Goal: Task Accomplishment & Management: Manage account settings

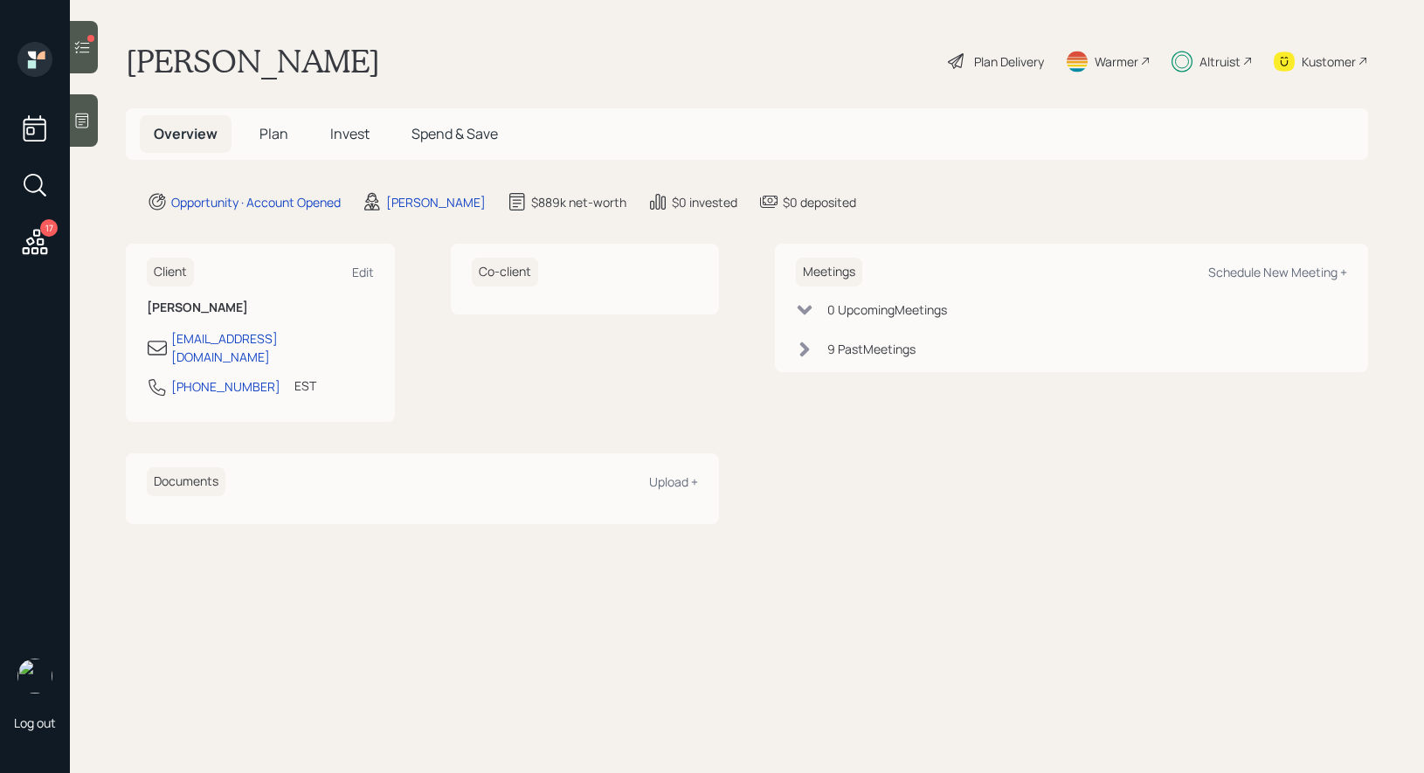
click at [341, 131] on span "Invest" at bounding box center [349, 133] width 39 height 19
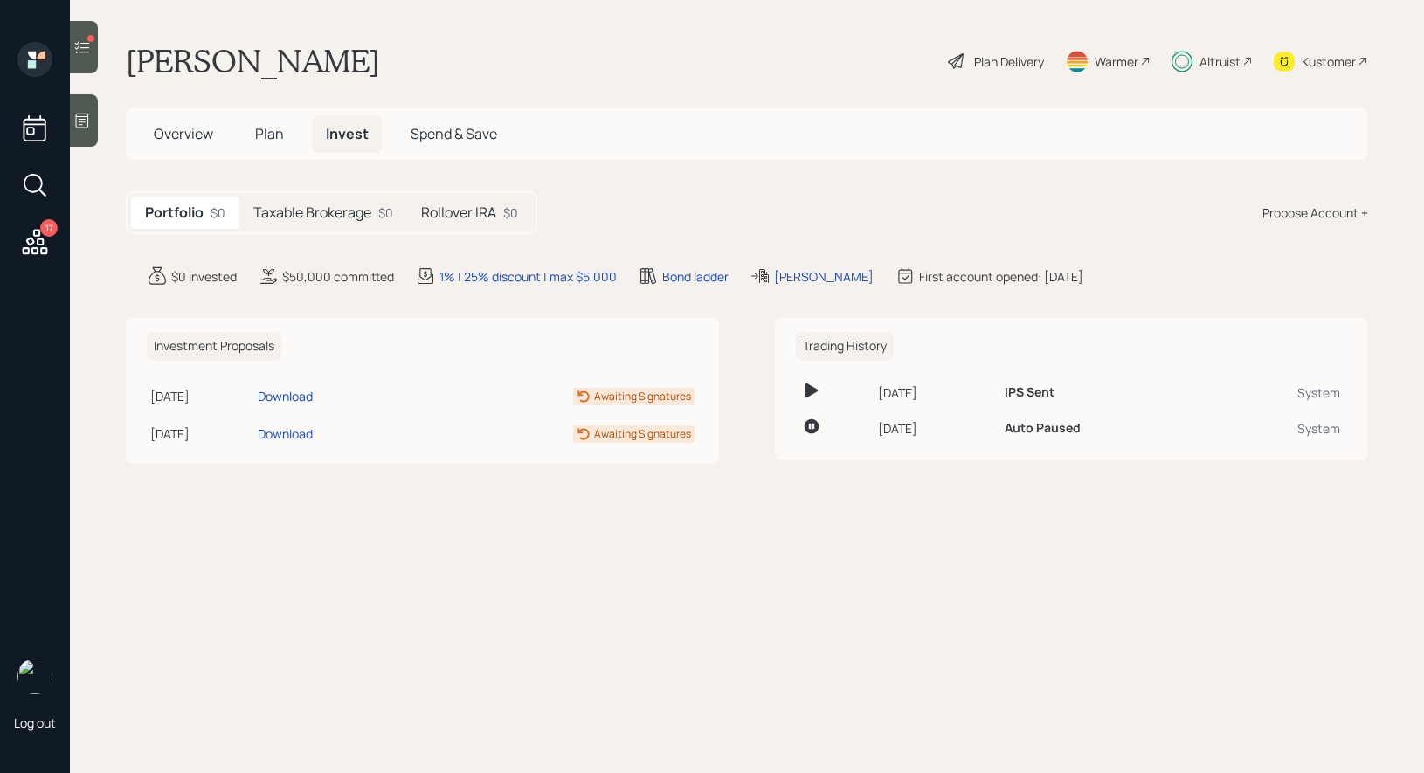
click at [301, 212] on h5 "Taxable Brokerage" at bounding box center [312, 212] width 118 height 17
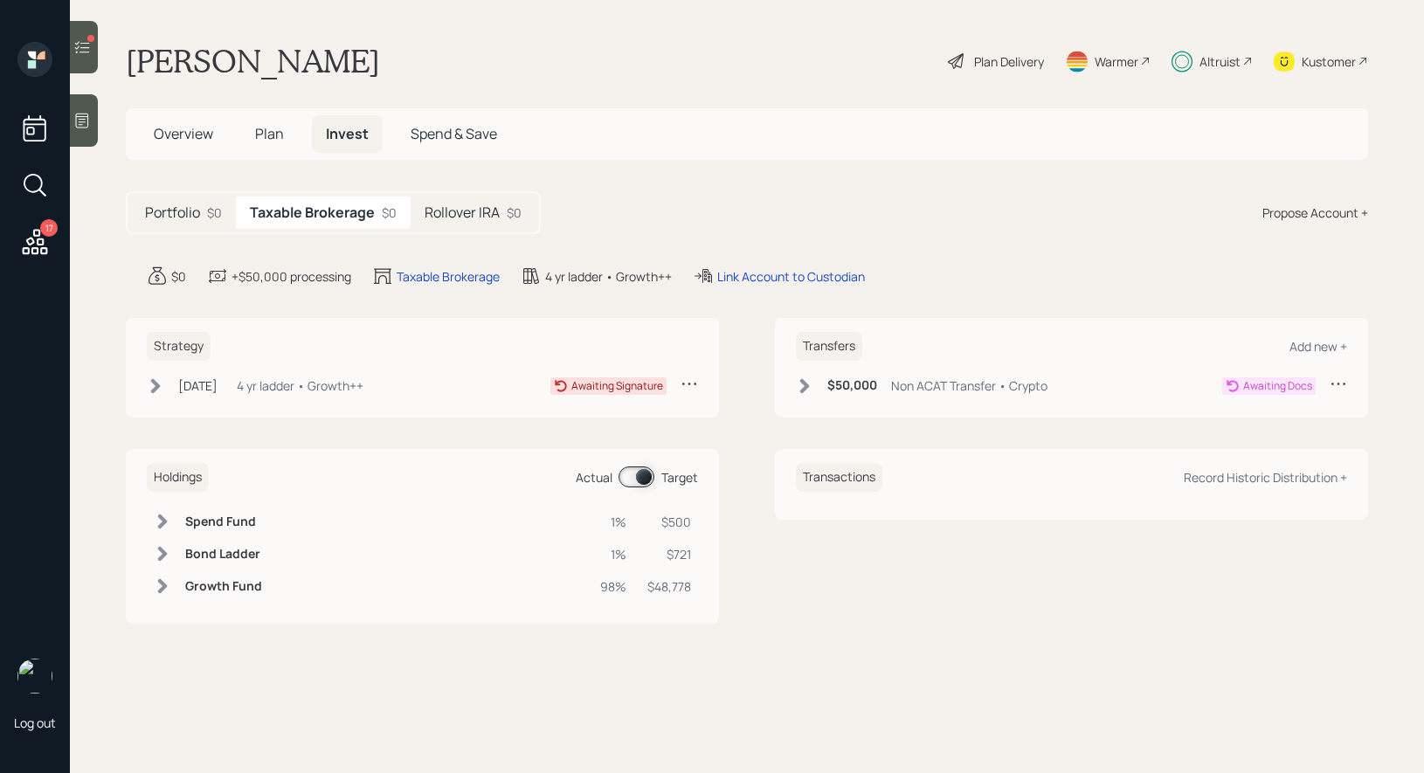
click at [495, 221] on h5 "Rollover IRA" at bounding box center [462, 212] width 75 height 17
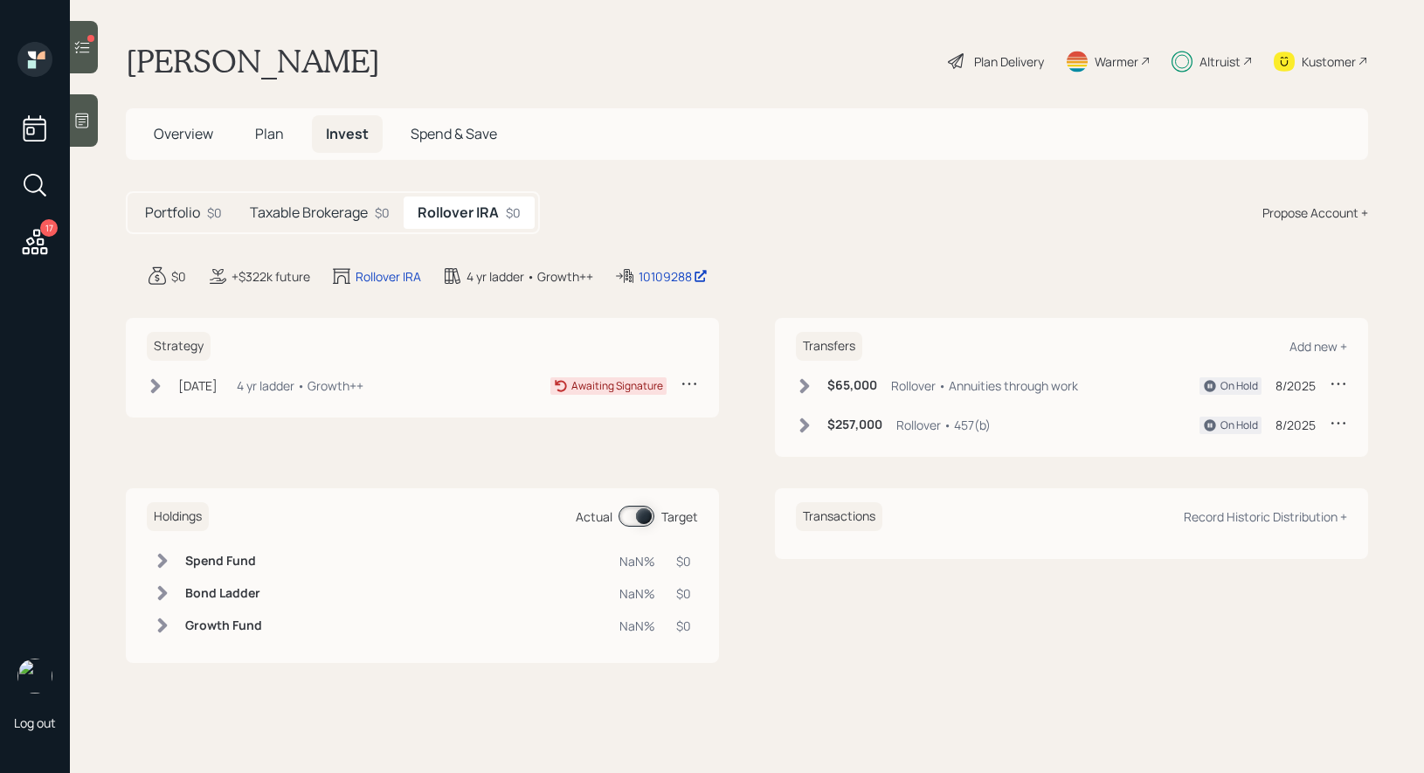
click at [341, 209] on h5 "Taxable Brokerage" at bounding box center [309, 212] width 118 height 17
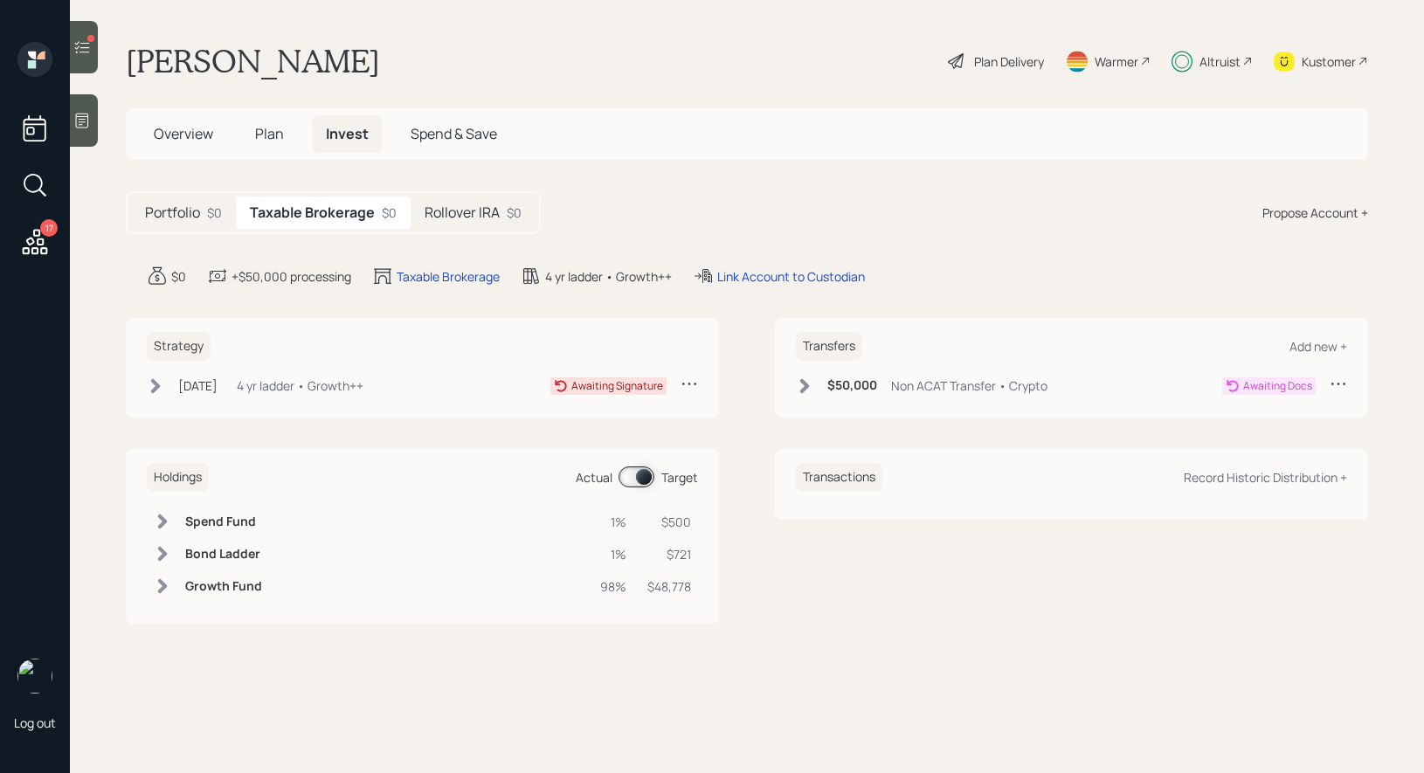
click at [465, 218] on h5 "Rollover IRA" at bounding box center [462, 212] width 75 height 17
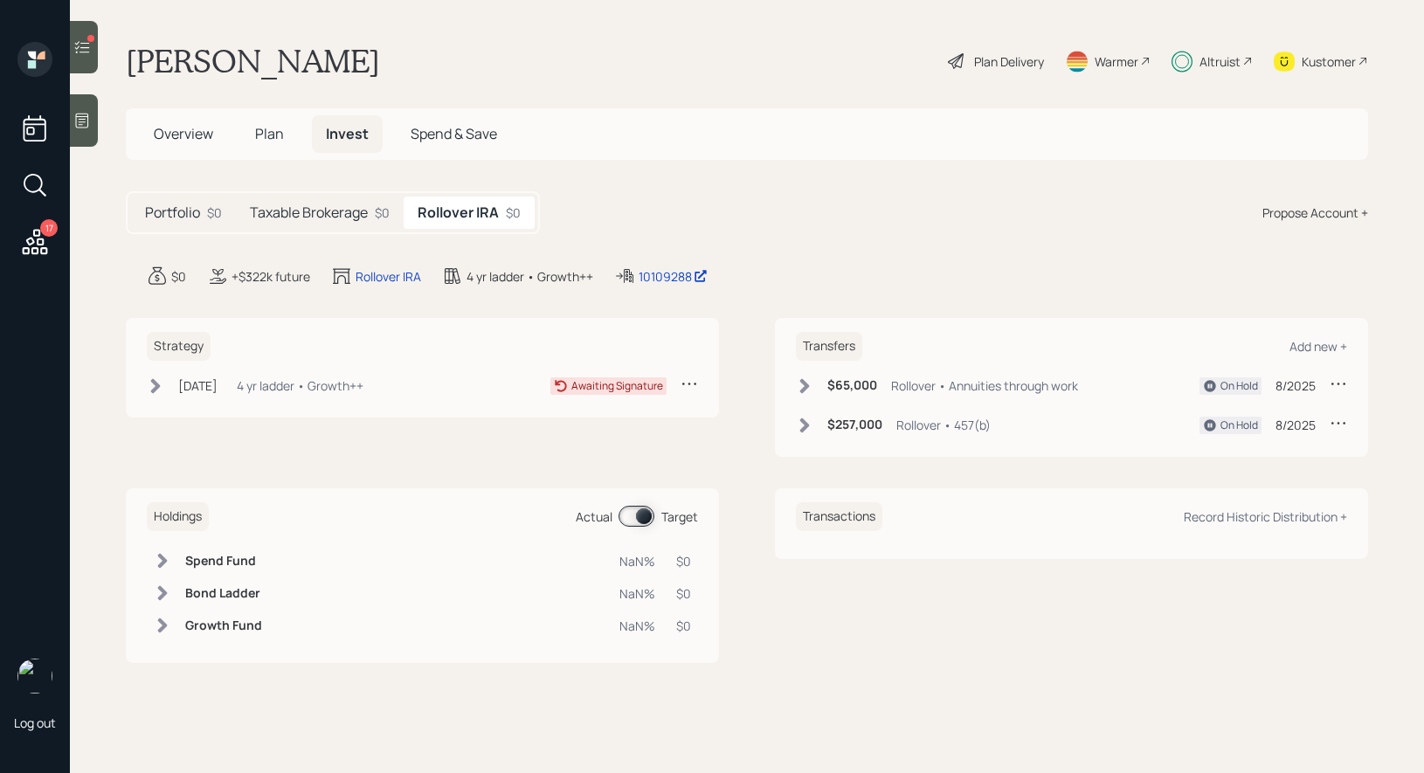
click at [805, 383] on icon at bounding box center [805, 385] width 10 height 15
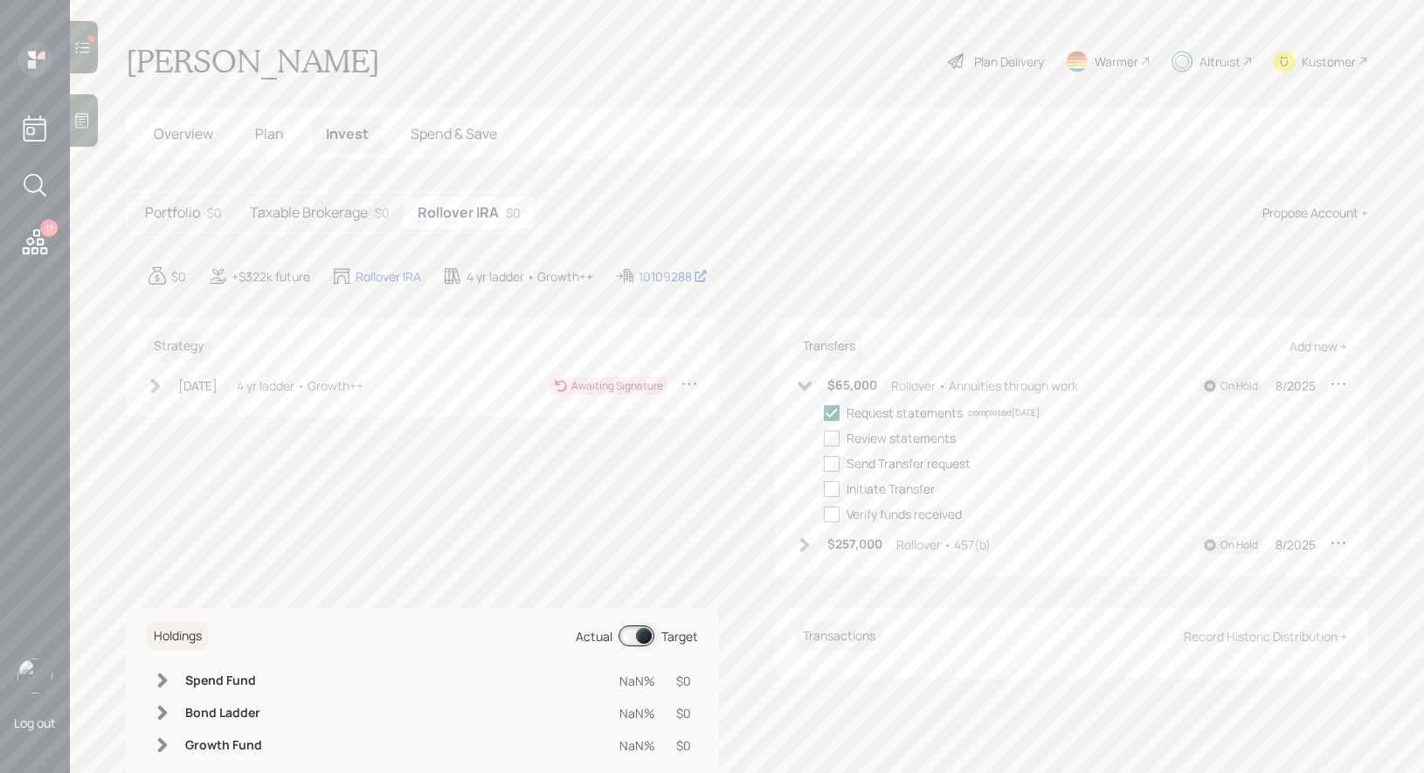
click at [1337, 380] on icon at bounding box center [1338, 383] width 17 height 17
click at [1250, 417] on div "Edit transfer" at bounding box center [1284, 417] width 126 height 17
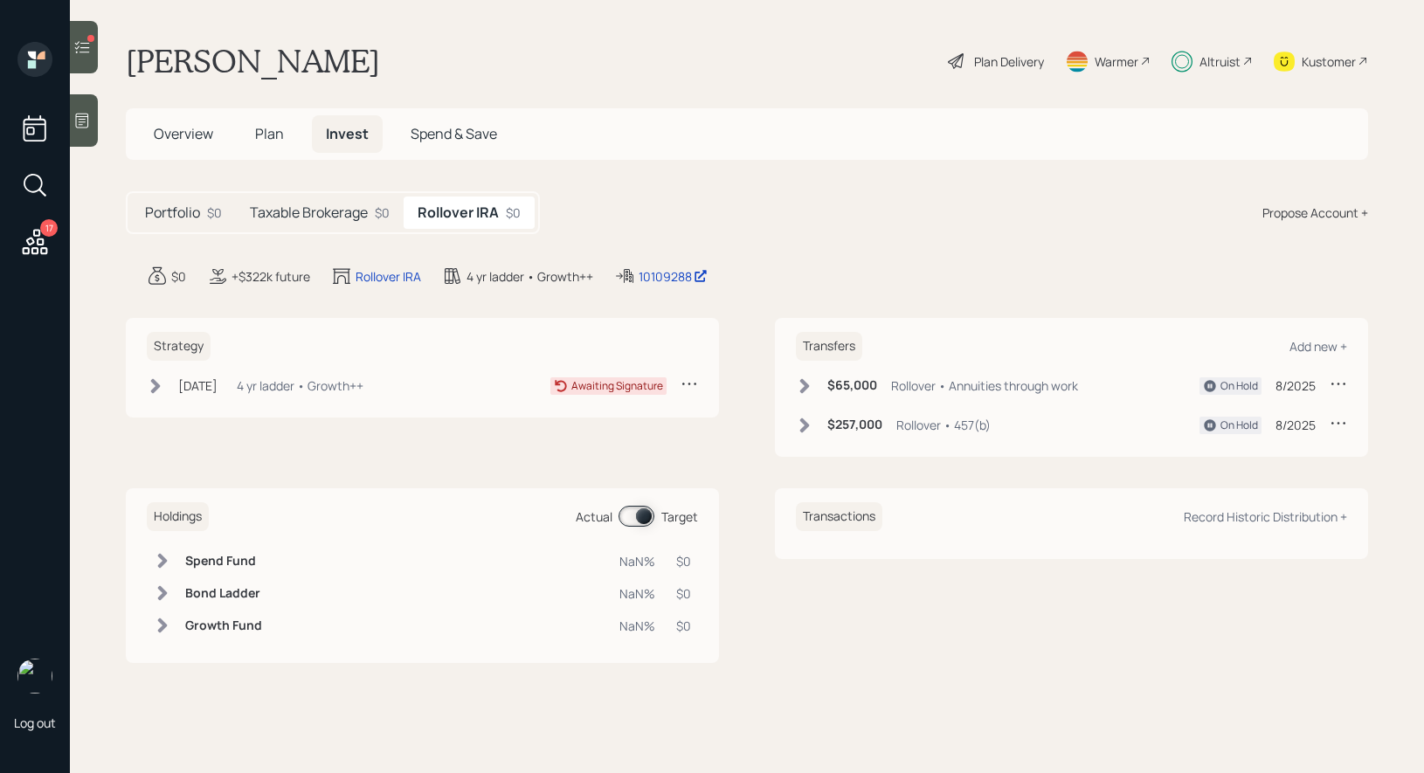
select select "f38f911f-0d98-4206-b278-40a37d6cd5d0"
select select "rollover"
select select "8"
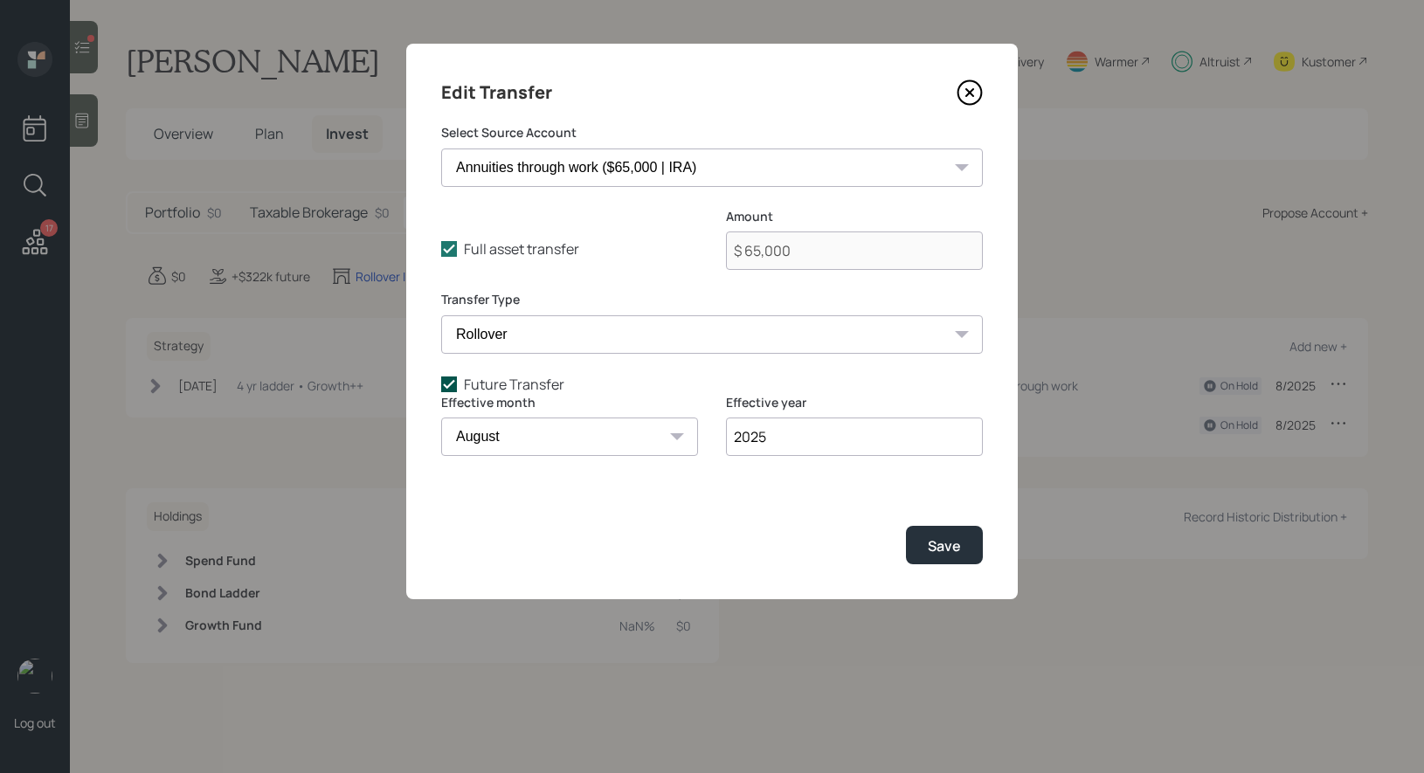
click at [453, 381] on polyline at bounding box center [449, 383] width 10 height 7
click at [441, 383] on input "Future Transfer" at bounding box center [440, 383] width 1 height 1
checkbox input "false"
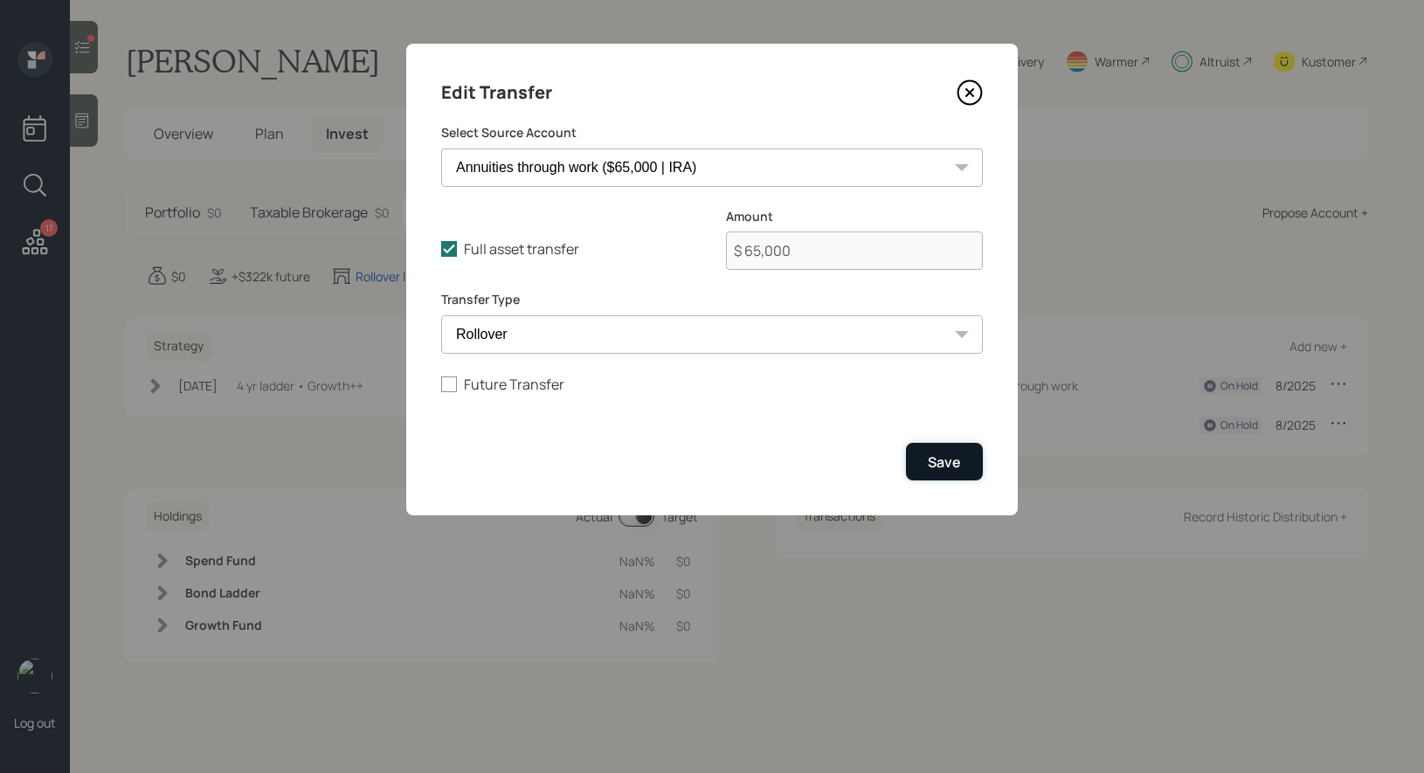
click at [939, 460] on div "Save" at bounding box center [944, 462] width 33 height 19
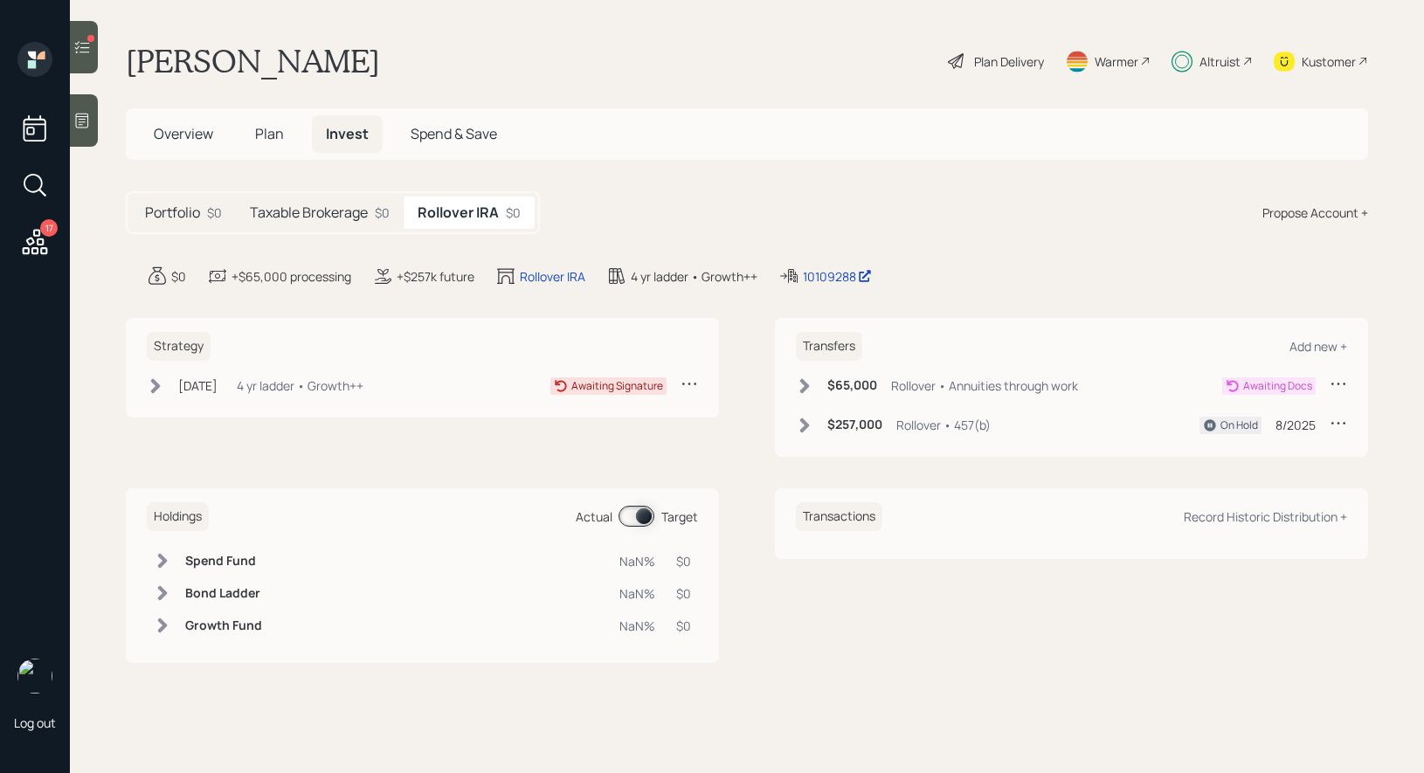
click at [798, 385] on icon at bounding box center [804, 385] width 17 height 17
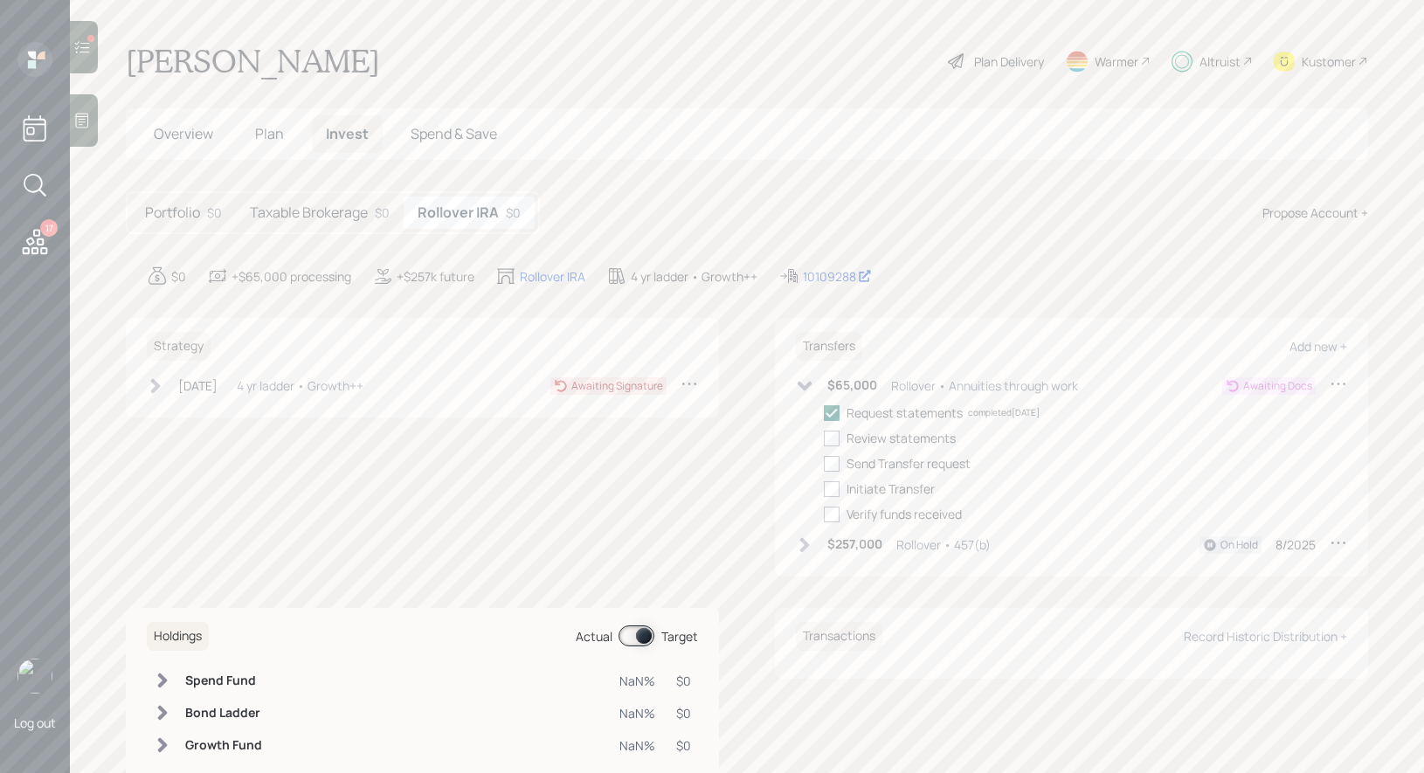
click at [152, 388] on icon at bounding box center [155, 385] width 17 height 17
click at [292, 213] on h5 "Taxable Brokerage" at bounding box center [309, 212] width 118 height 17
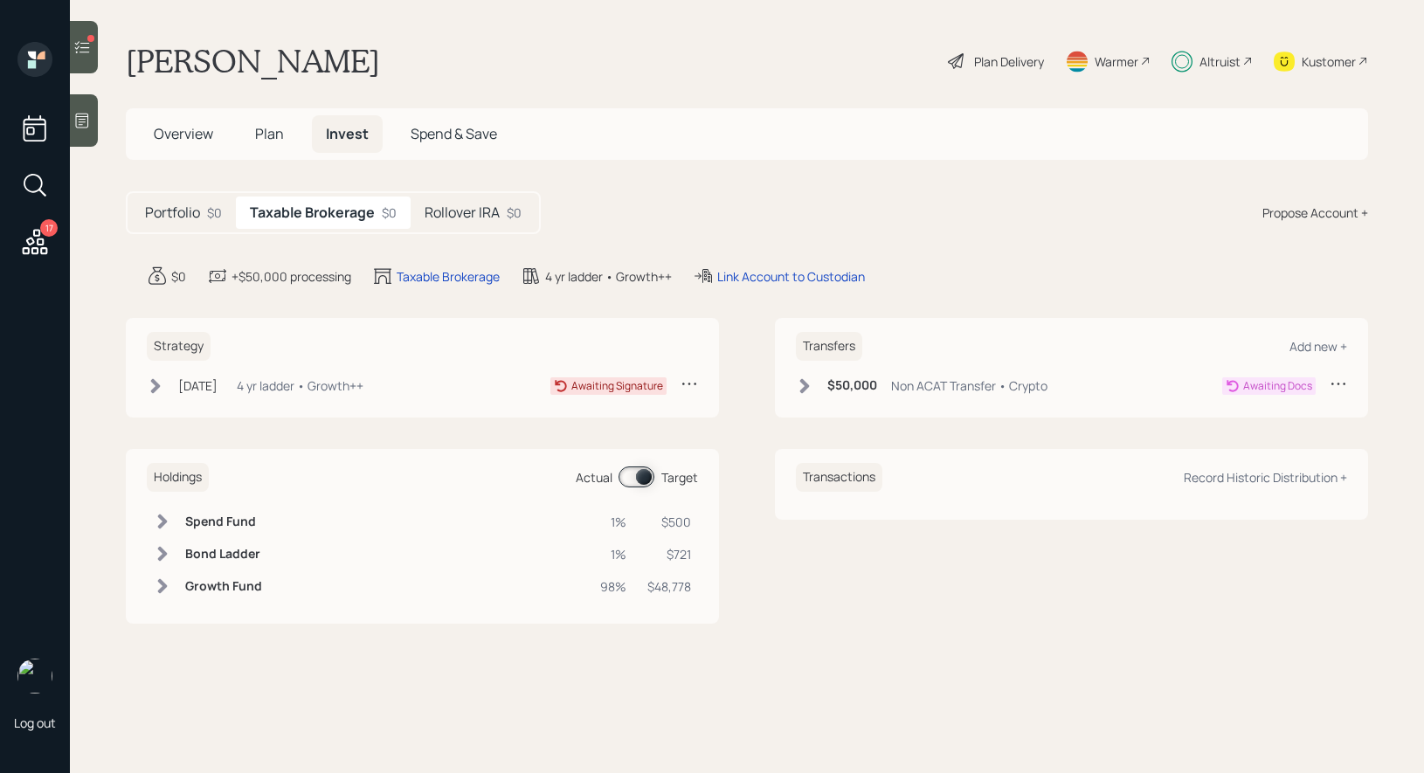
click at [264, 137] on span "Plan" at bounding box center [269, 133] width 29 height 19
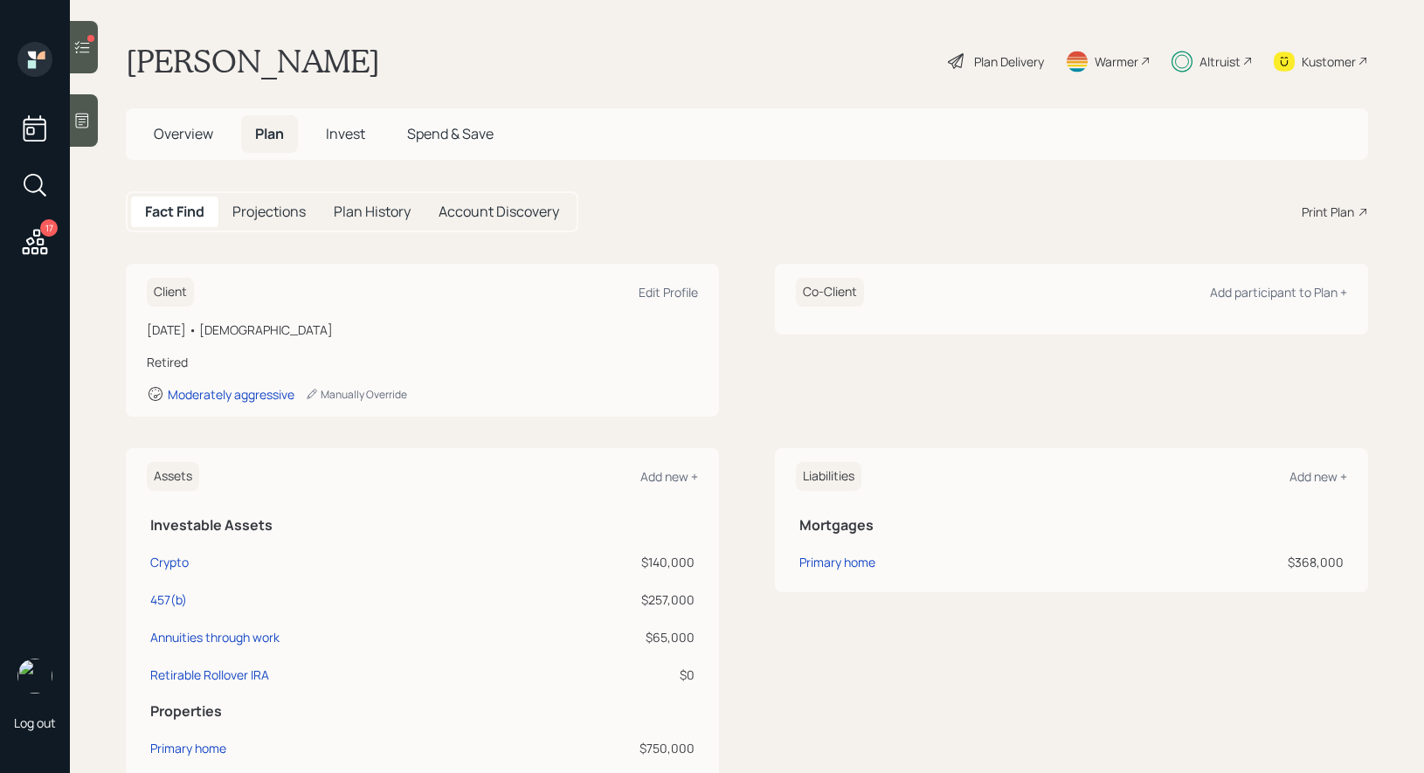
click at [76, 38] on icon at bounding box center [81, 46] width 17 height 17
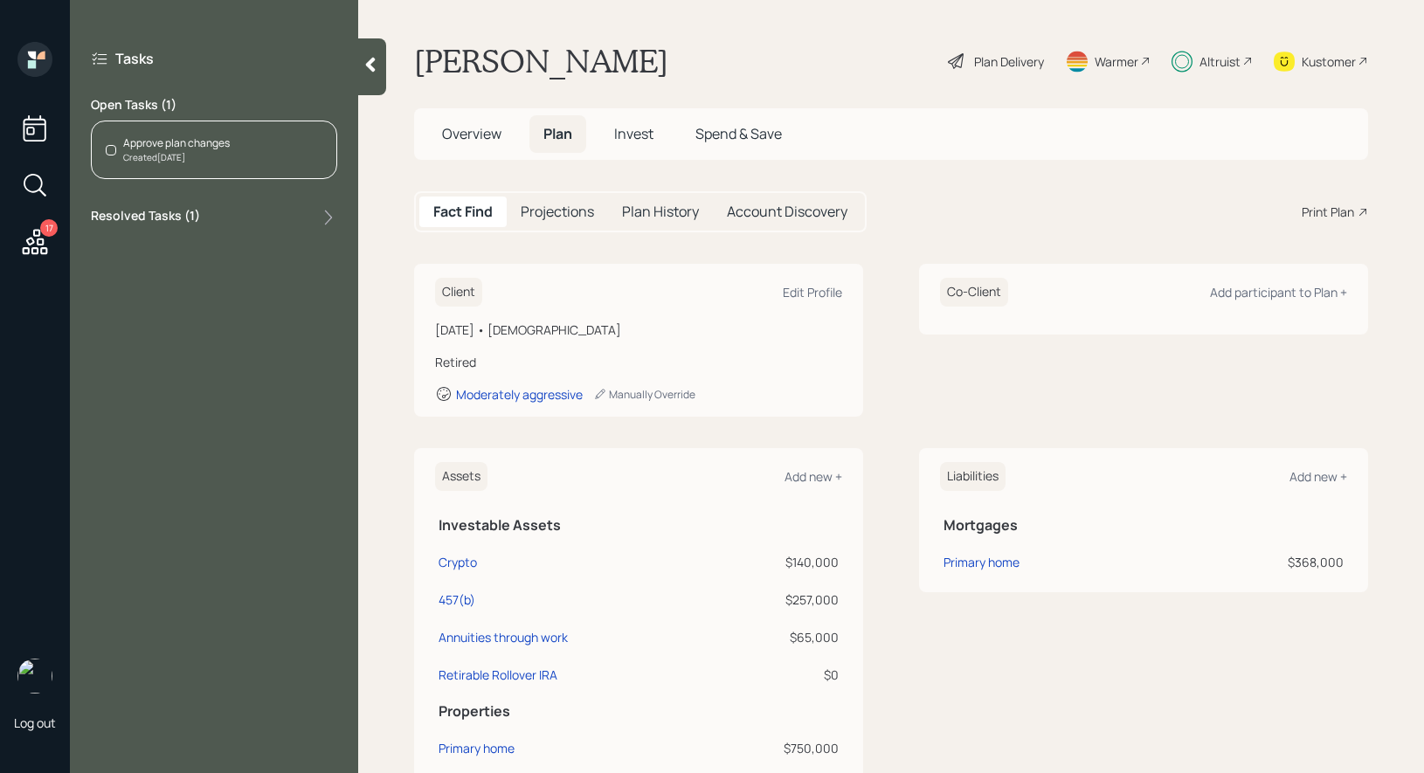
click at [231, 151] on div "Approve plan changes Created [DATE]" at bounding box center [214, 150] width 246 height 59
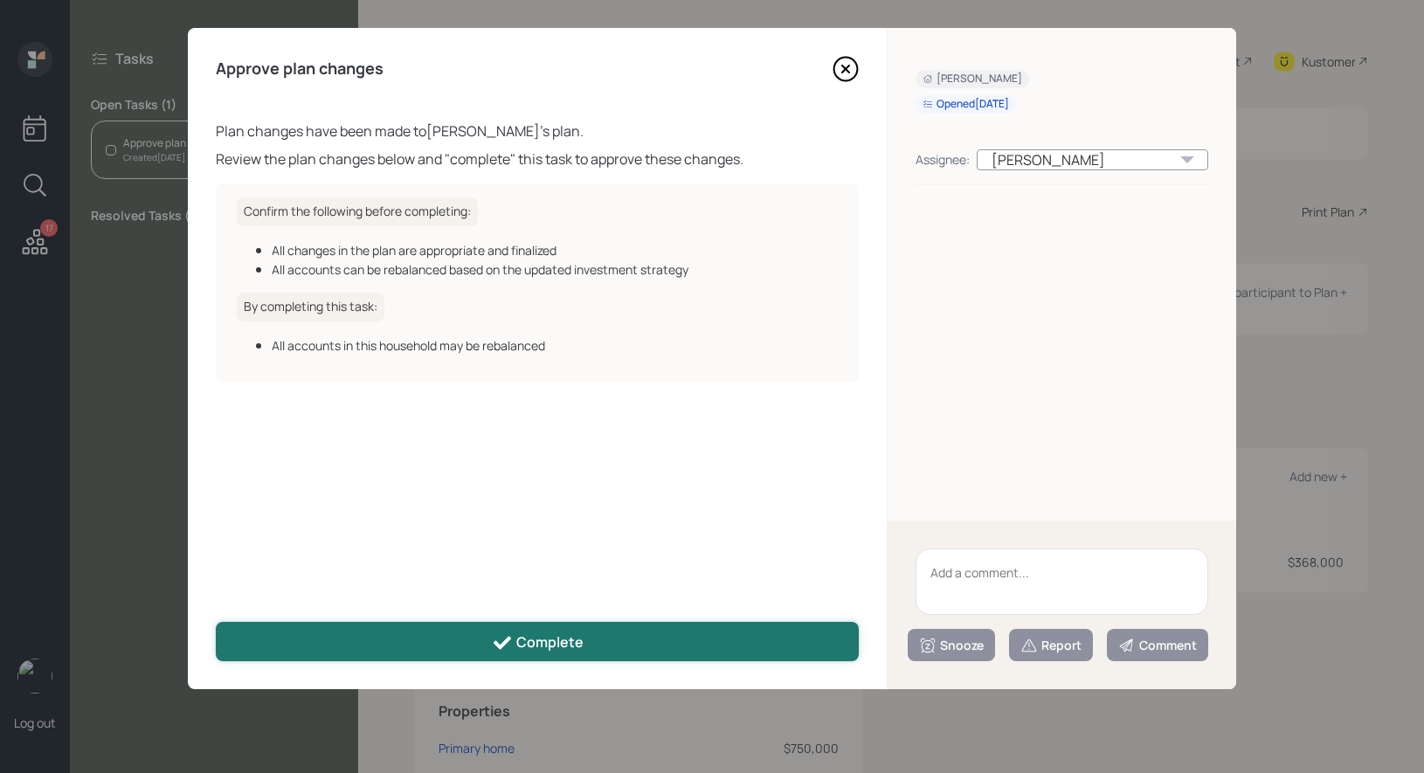
click at [487, 639] on button "Complete" at bounding box center [537, 641] width 643 height 39
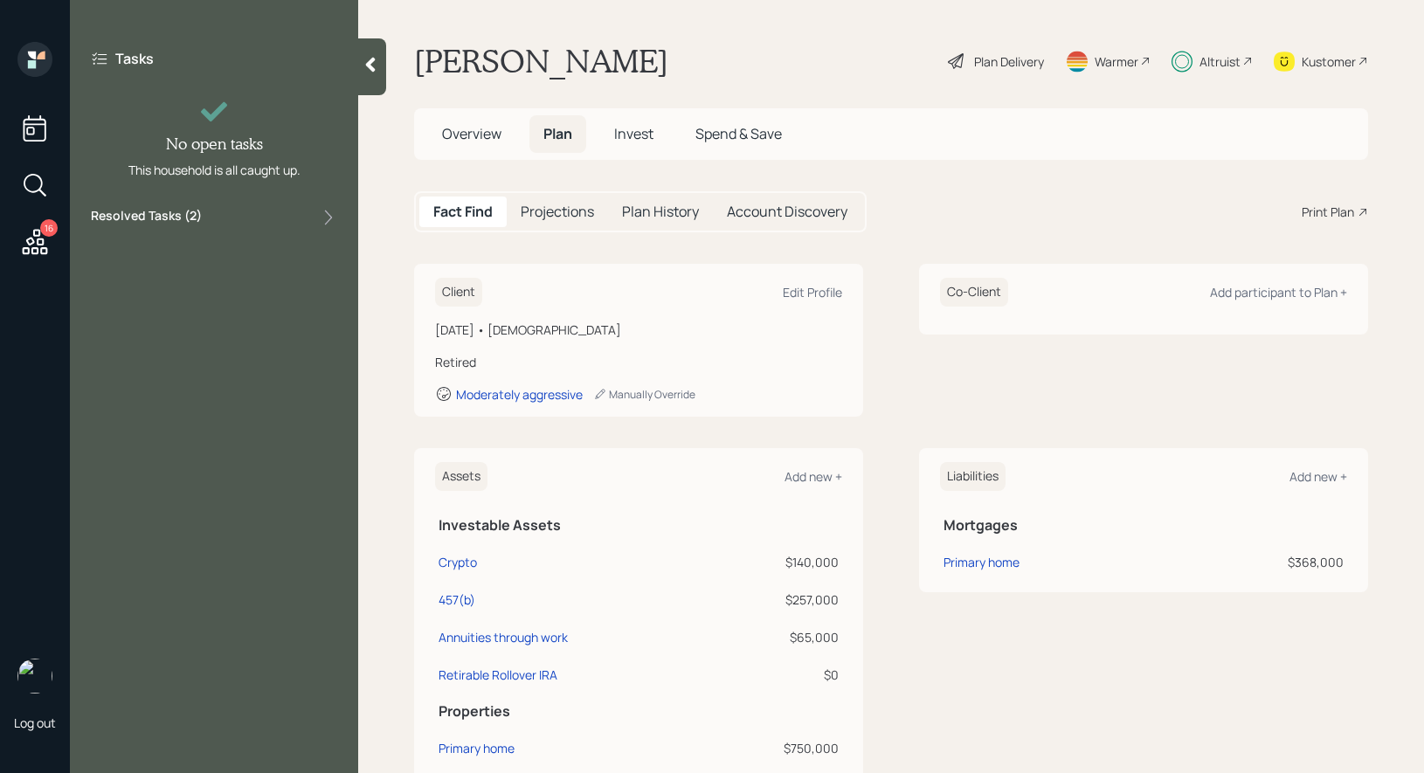
click at [47, 237] on icon at bounding box center [34, 241] width 31 height 31
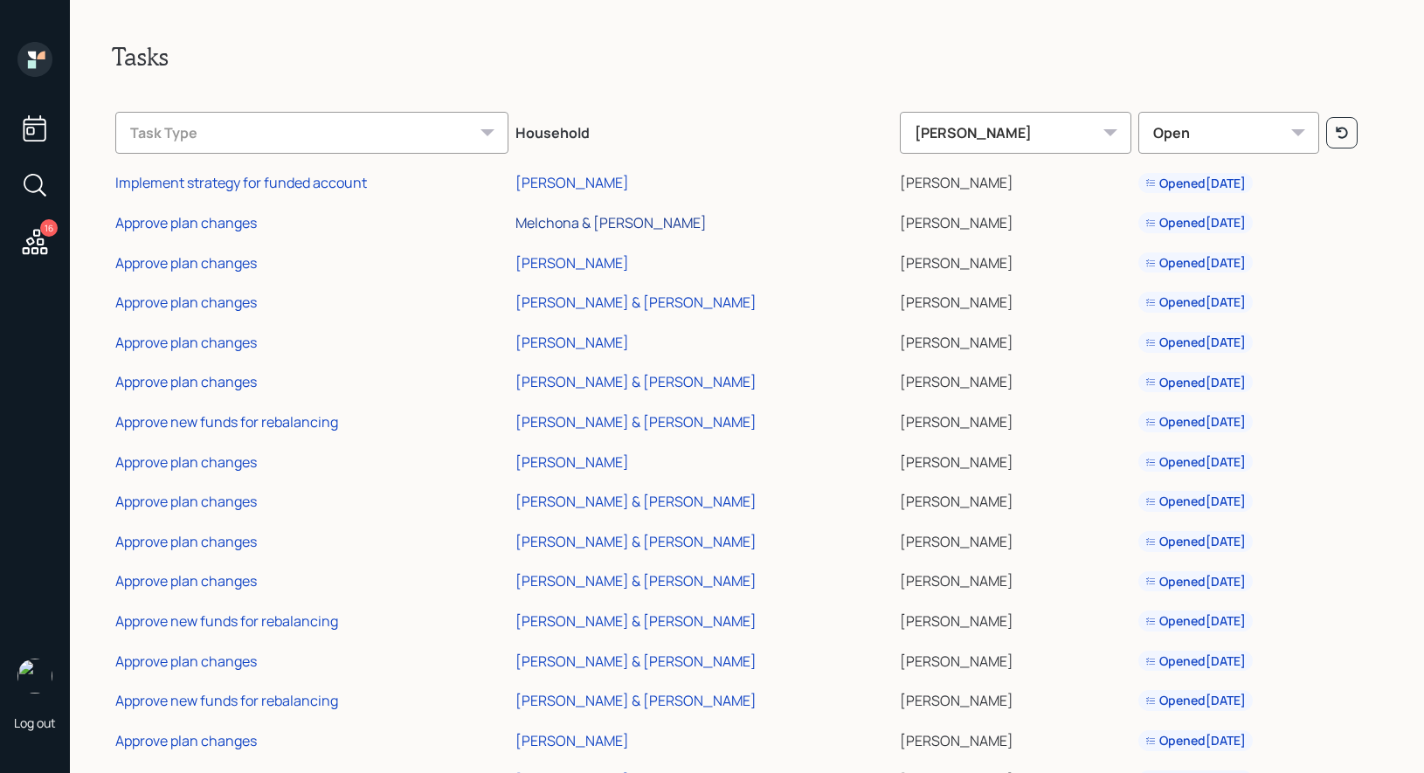
click at [579, 219] on div "Melchona & [PERSON_NAME]" at bounding box center [610, 222] width 191 height 19
